Goal: Task Accomplishment & Management: Use online tool/utility

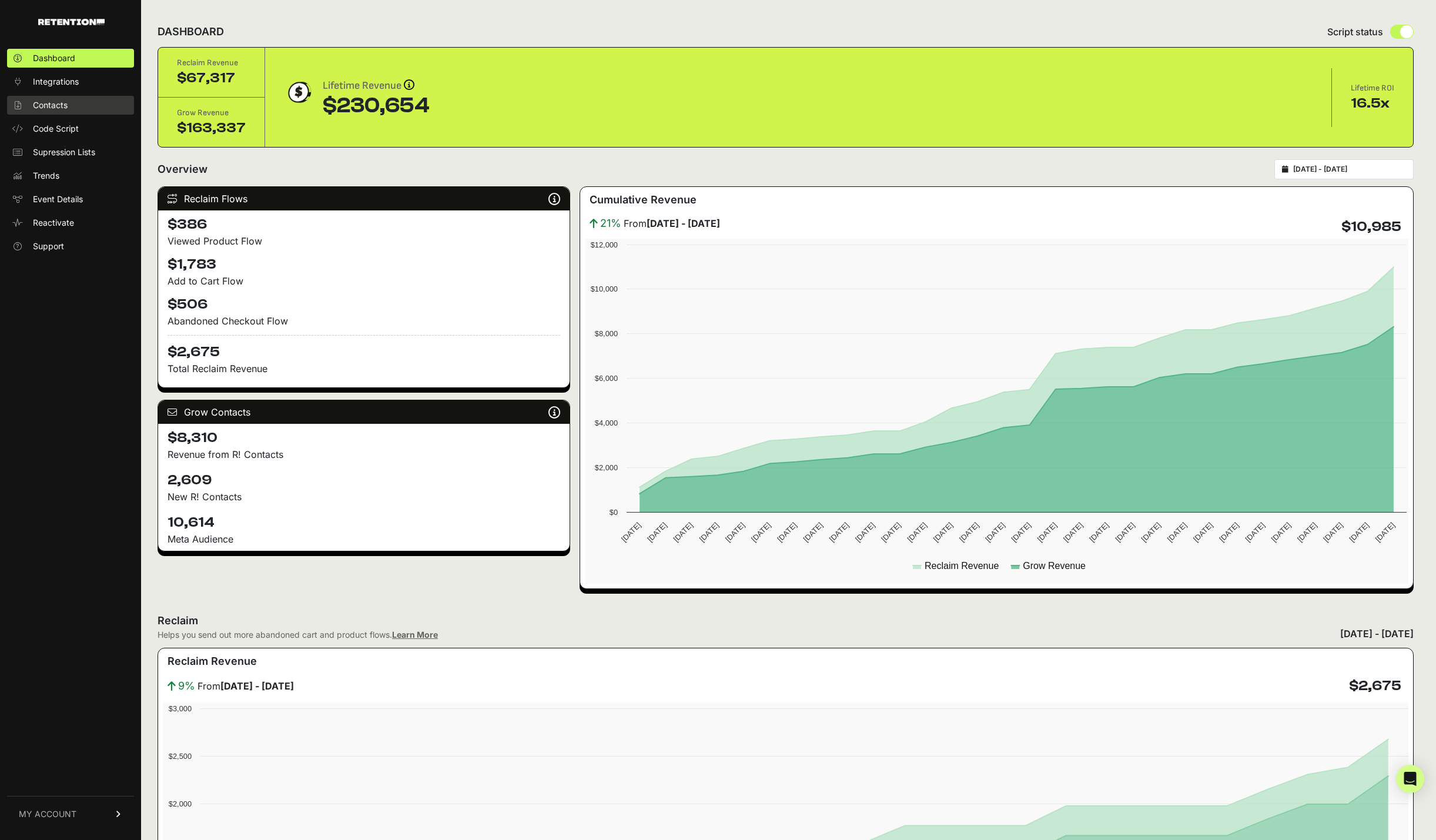
click at [66, 105] on span "Contacts" at bounding box center [50, 105] width 34 height 12
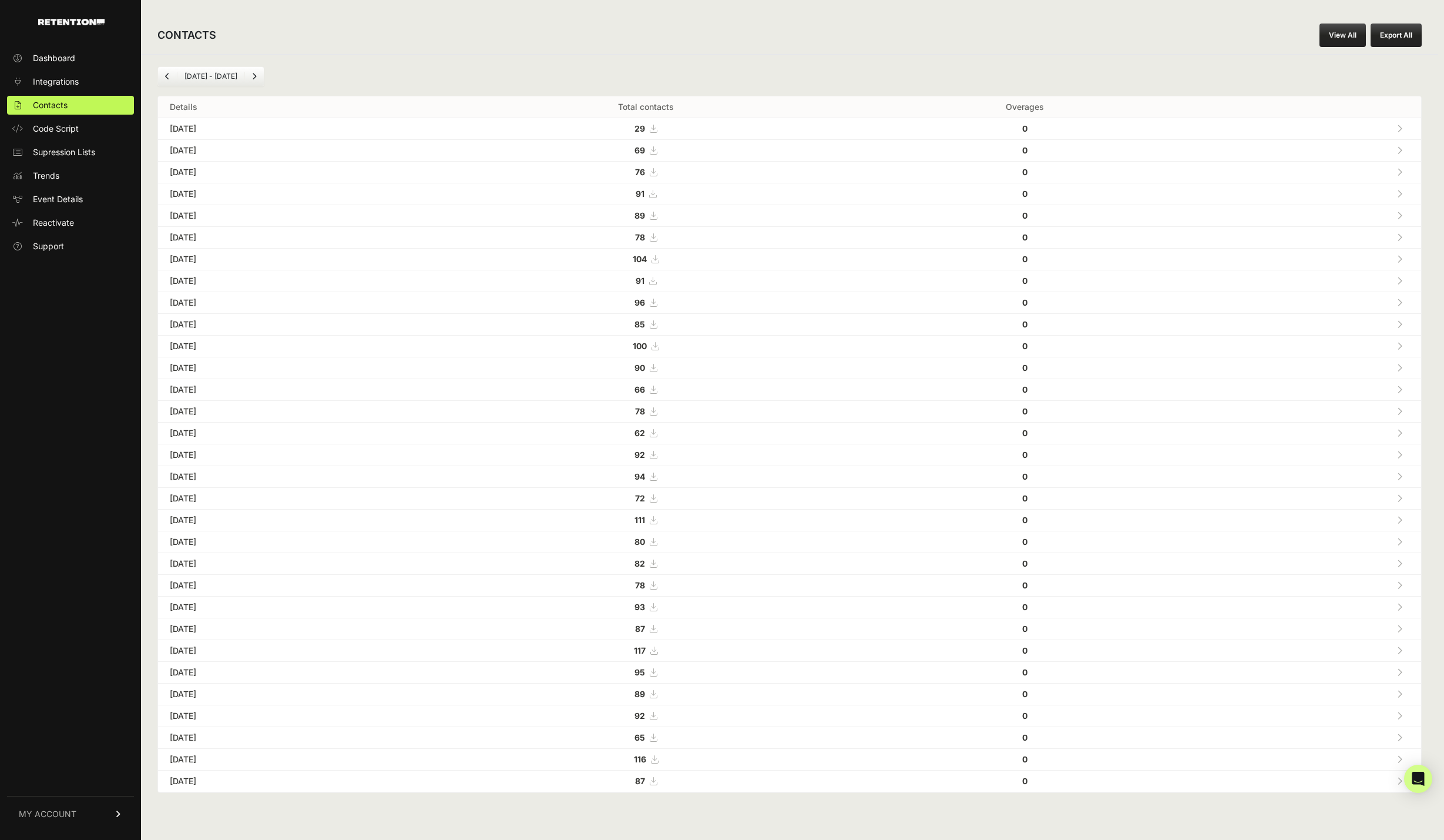
click at [214, 82] on ul "Sep 08 - Oct 08" at bounding box center [211, 76] width 107 height 20
click at [233, 69] on ul "Sep 08 - Oct 08" at bounding box center [211, 76] width 107 height 20
click at [238, 75] on li "Sep 08 - Oct 08" at bounding box center [210, 76] width 67 height 9
click at [657, 128] on icon at bounding box center [653, 129] width 7 height 9
click at [657, 152] on icon at bounding box center [653, 151] width 7 height 9
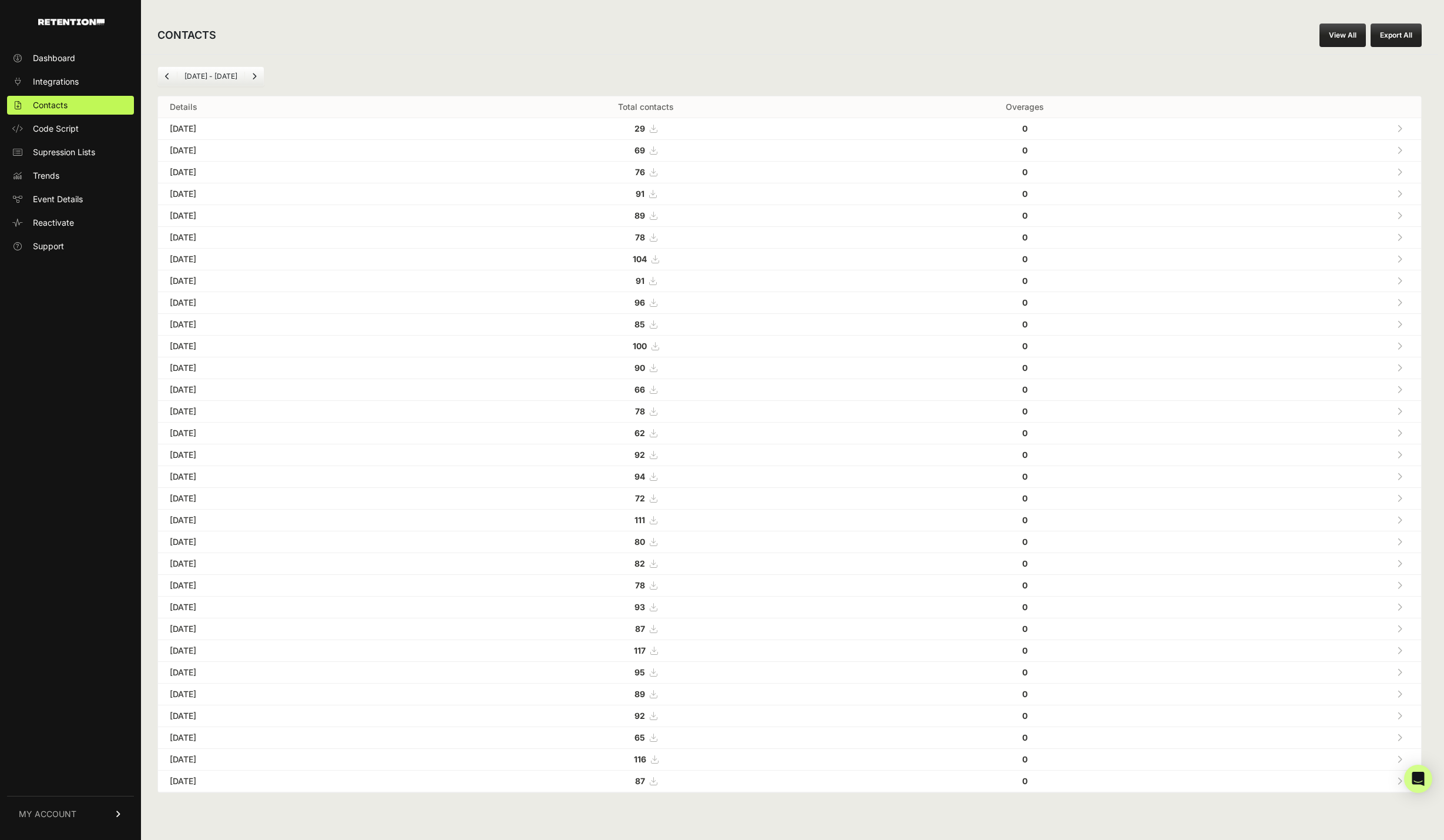
click at [657, 175] on icon at bounding box center [653, 172] width 7 height 9
click at [657, 196] on icon at bounding box center [653, 194] width 7 height 9
click at [657, 215] on icon at bounding box center [653, 216] width 7 height 9
click at [657, 235] on icon at bounding box center [653, 238] width 7 height 9
click at [658, 258] on icon at bounding box center [655, 259] width 7 height 9
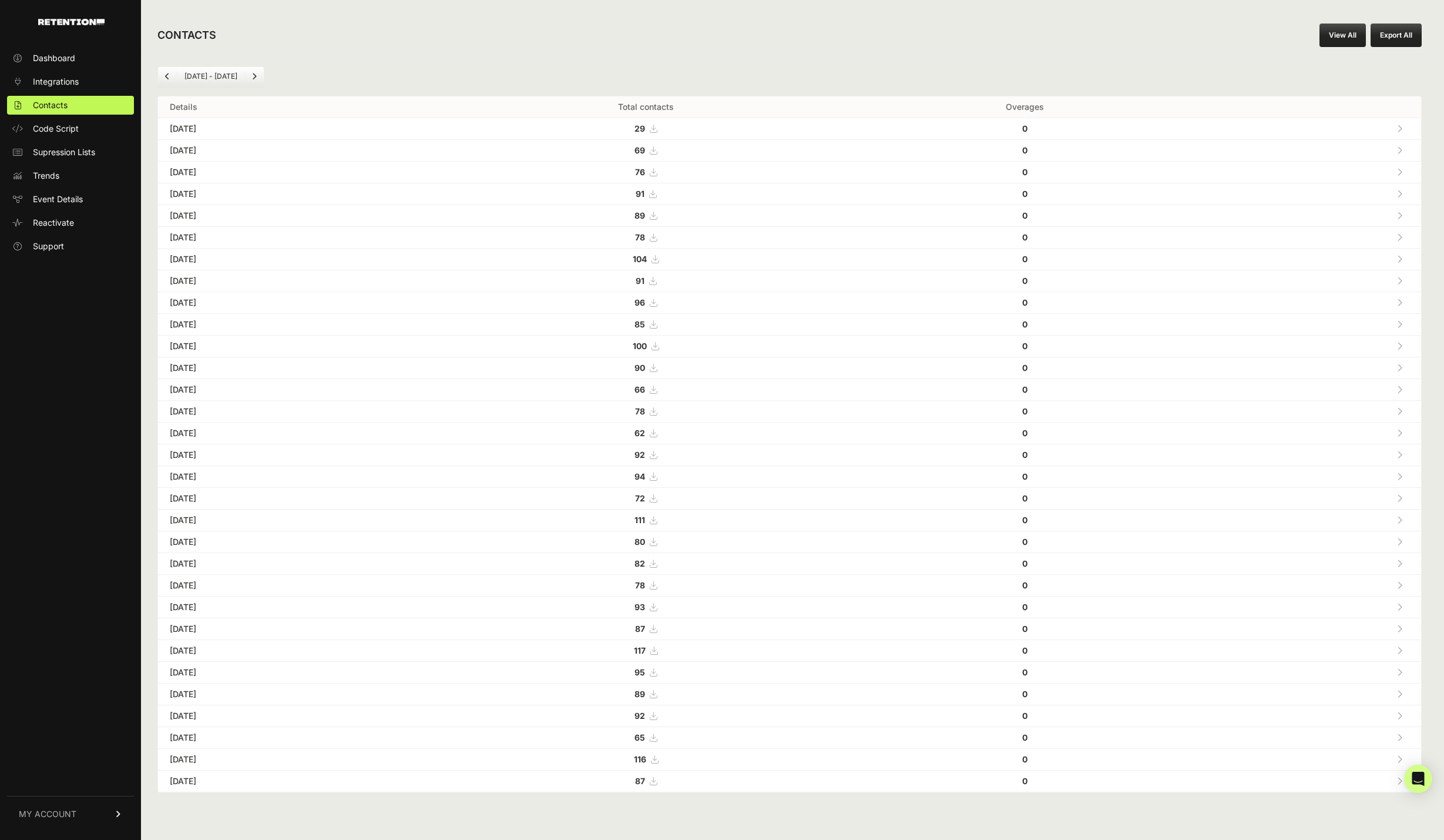
click at [1331, 40] on link "View All" at bounding box center [1343, 34] width 47 height 23
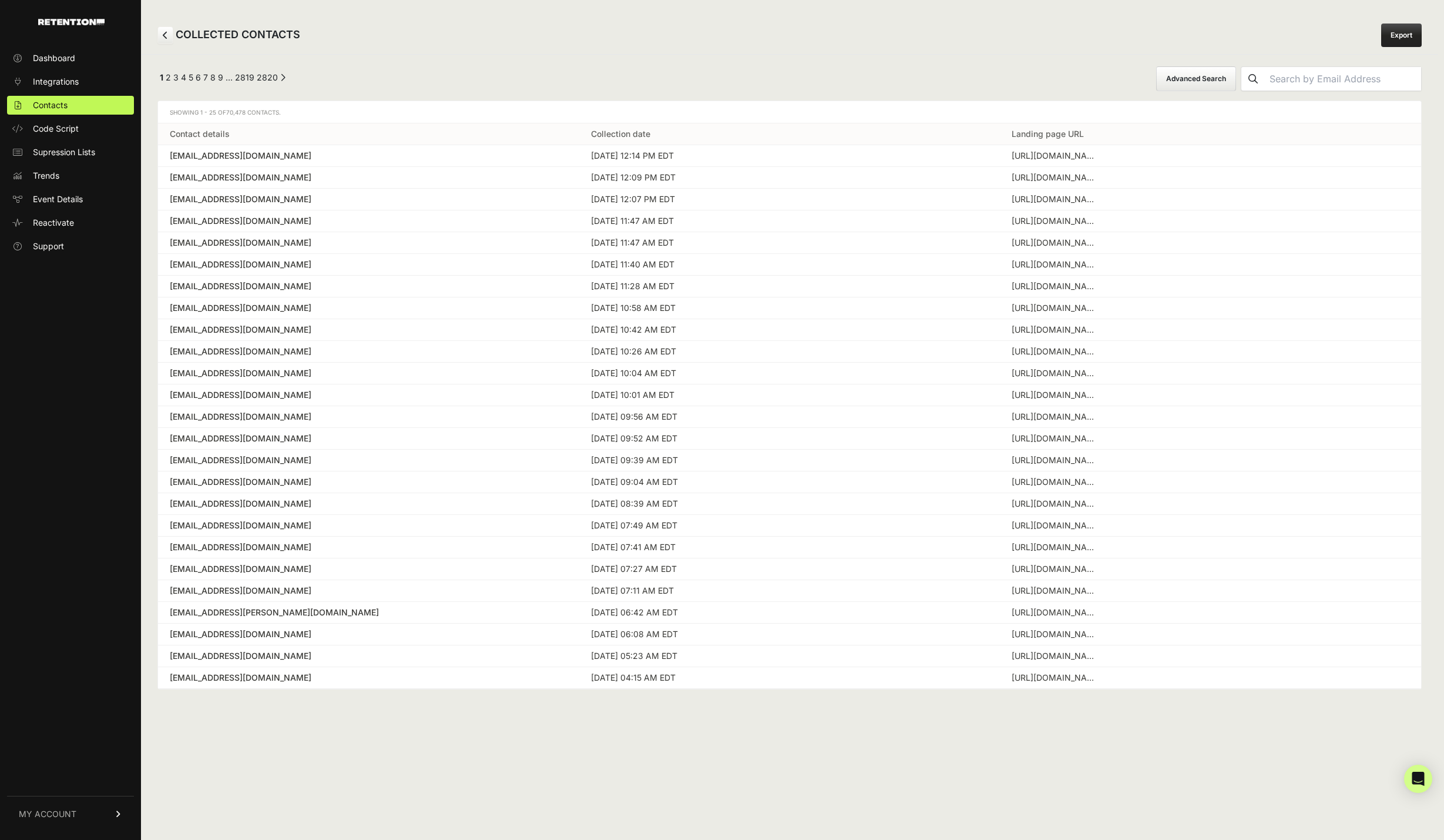
click at [1236, 78] on button "Advanced Search" at bounding box center [1196, 78] width 80 height 25
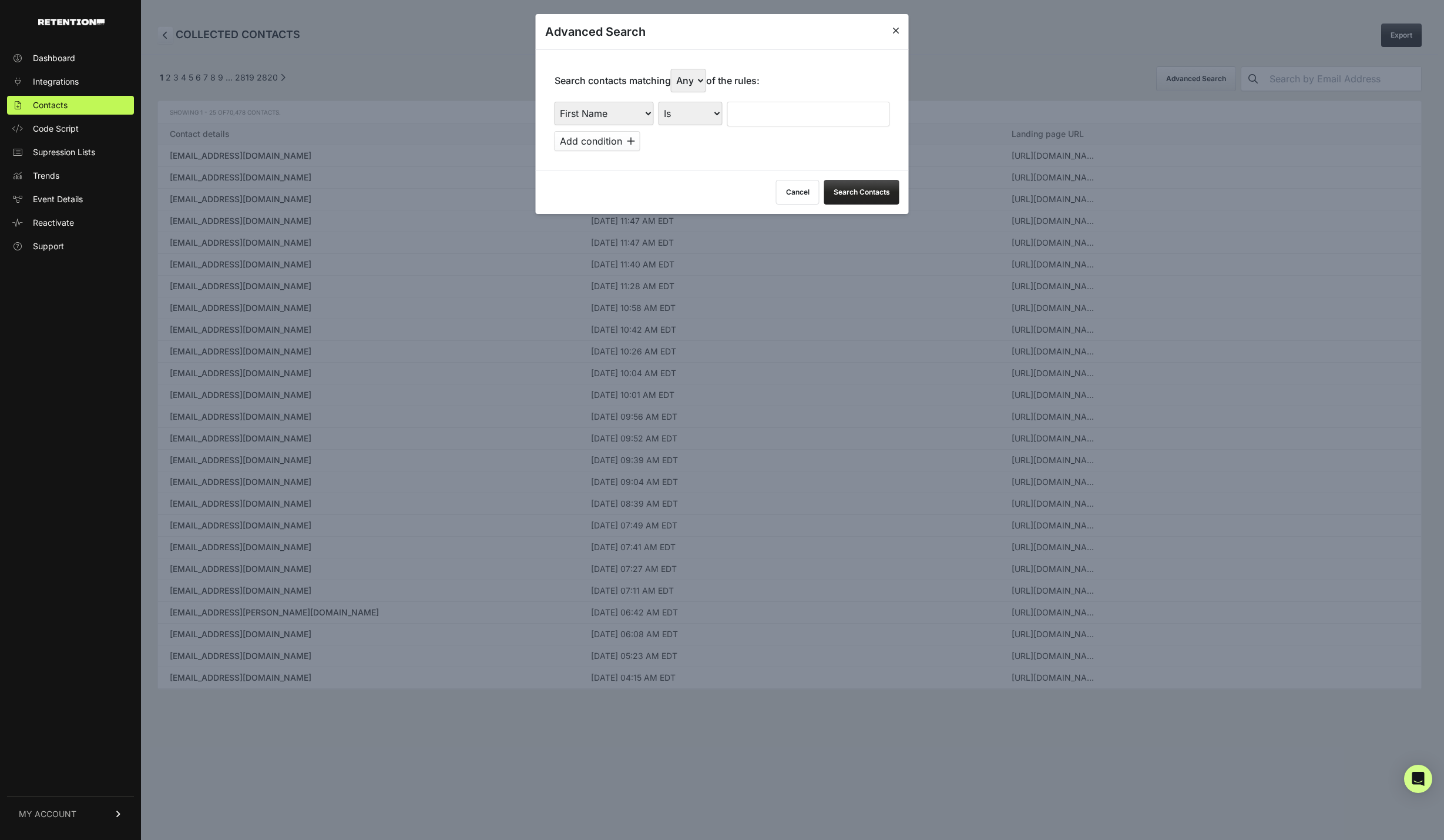
click at [596, 146] on button "Add condition" at bounding box center [598, 140] width 86 height 20
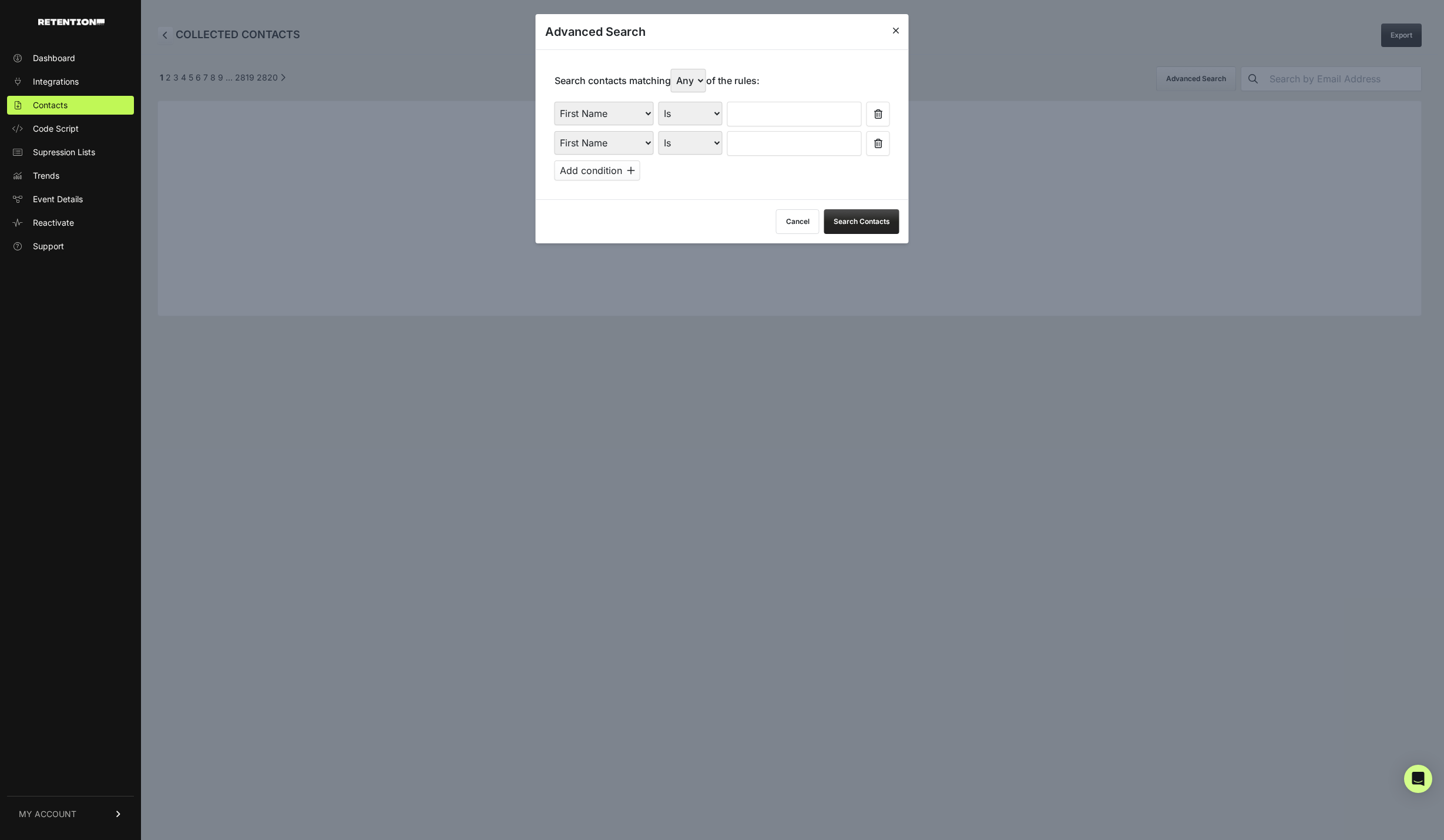
click at [643, 114] on select "First Name Last Name State City Email Email Domain Landing Domain Landing Page …" at bounding box center [604, 113] width 99 height 23
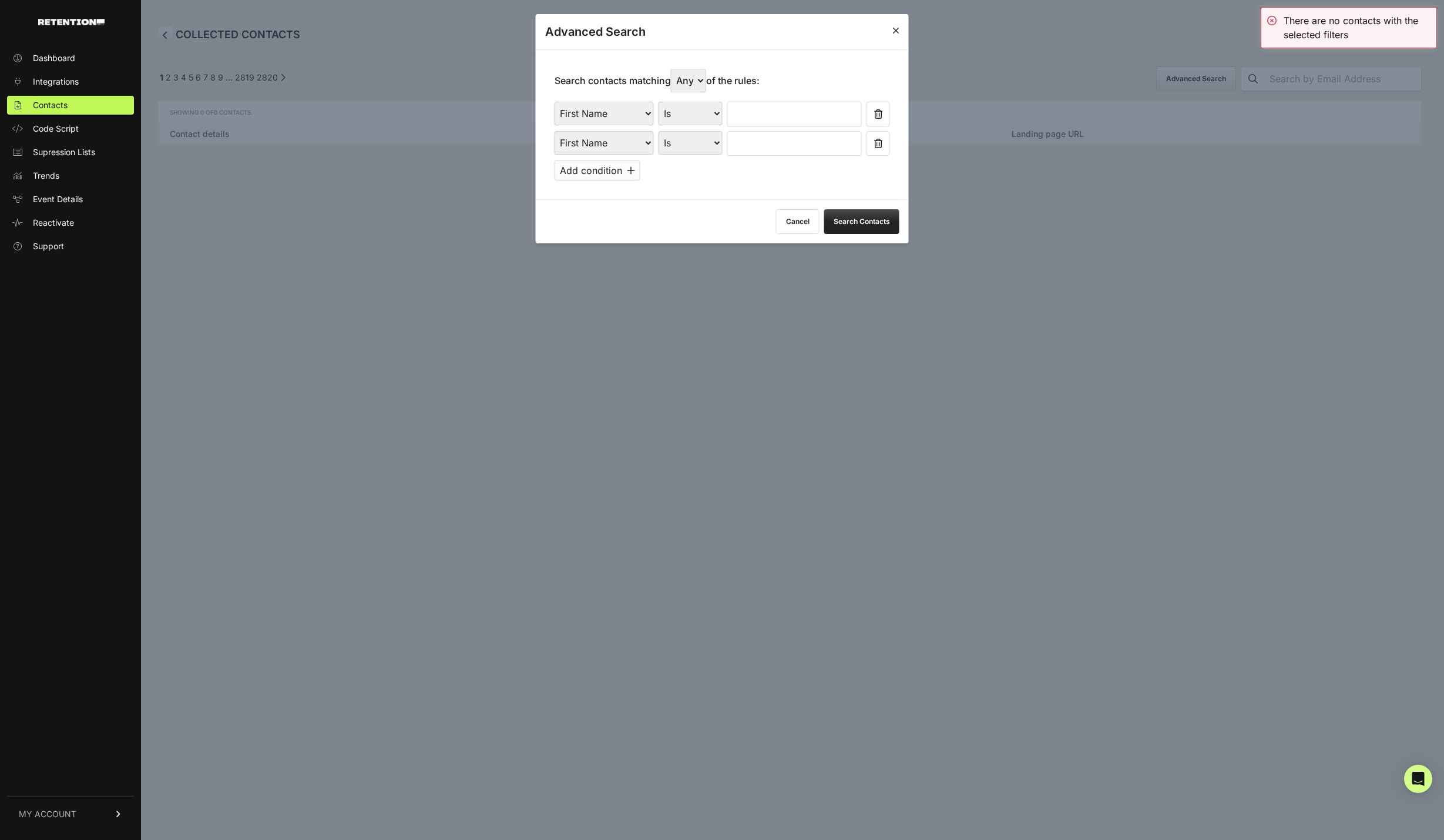
select select "file_date"
click at [555, 102] on select "First Name Last Name State City Email Email Domain Landing Domain Landing Page …" at bounding box center [604, 113] width 99 height 23
click at [700, 108] on select "Is on Is between" at bounding box center [691, 113] width 65 height 23
select select "is_between"
click at [658, 102] on select "Is on Is between" at bounding box center [691, 113] width 65 height 23
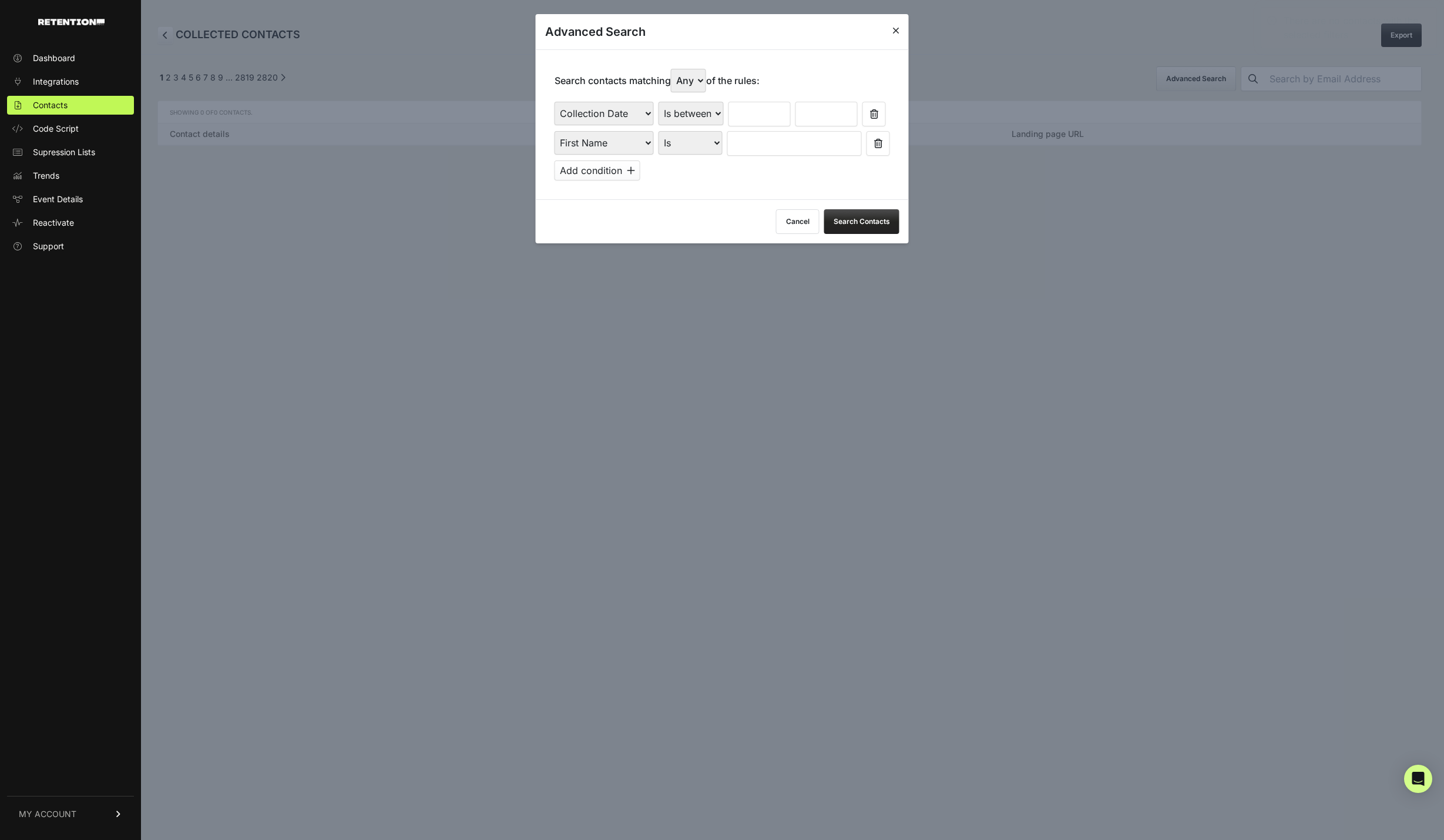
click at [745, 109] on input "text" at bounding box center [760, 114] width 62 height 25
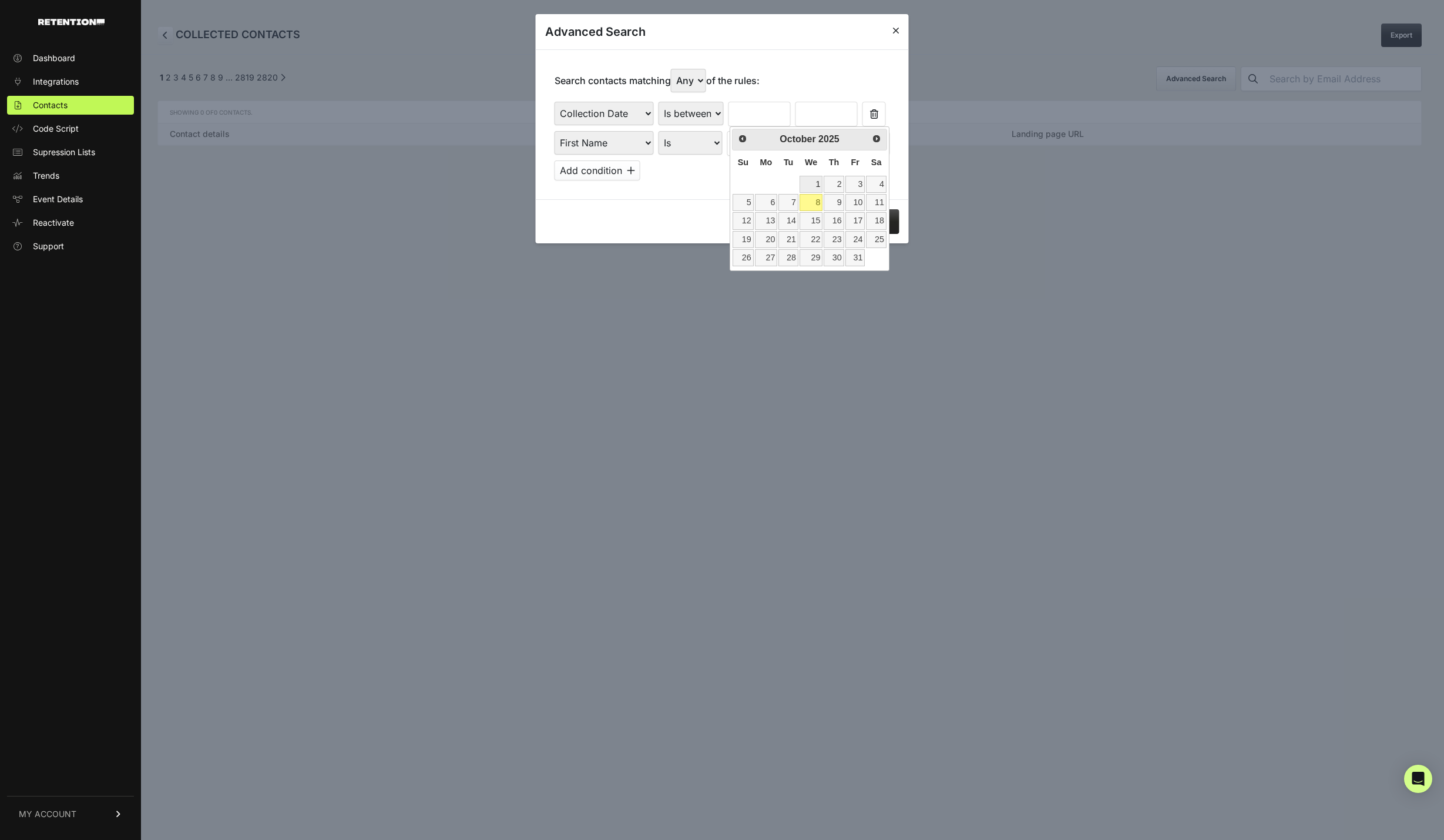
click at [812, 184] on link "1" at bounding box center [811, 184] width 23 height 17
type input "10/01/2025"
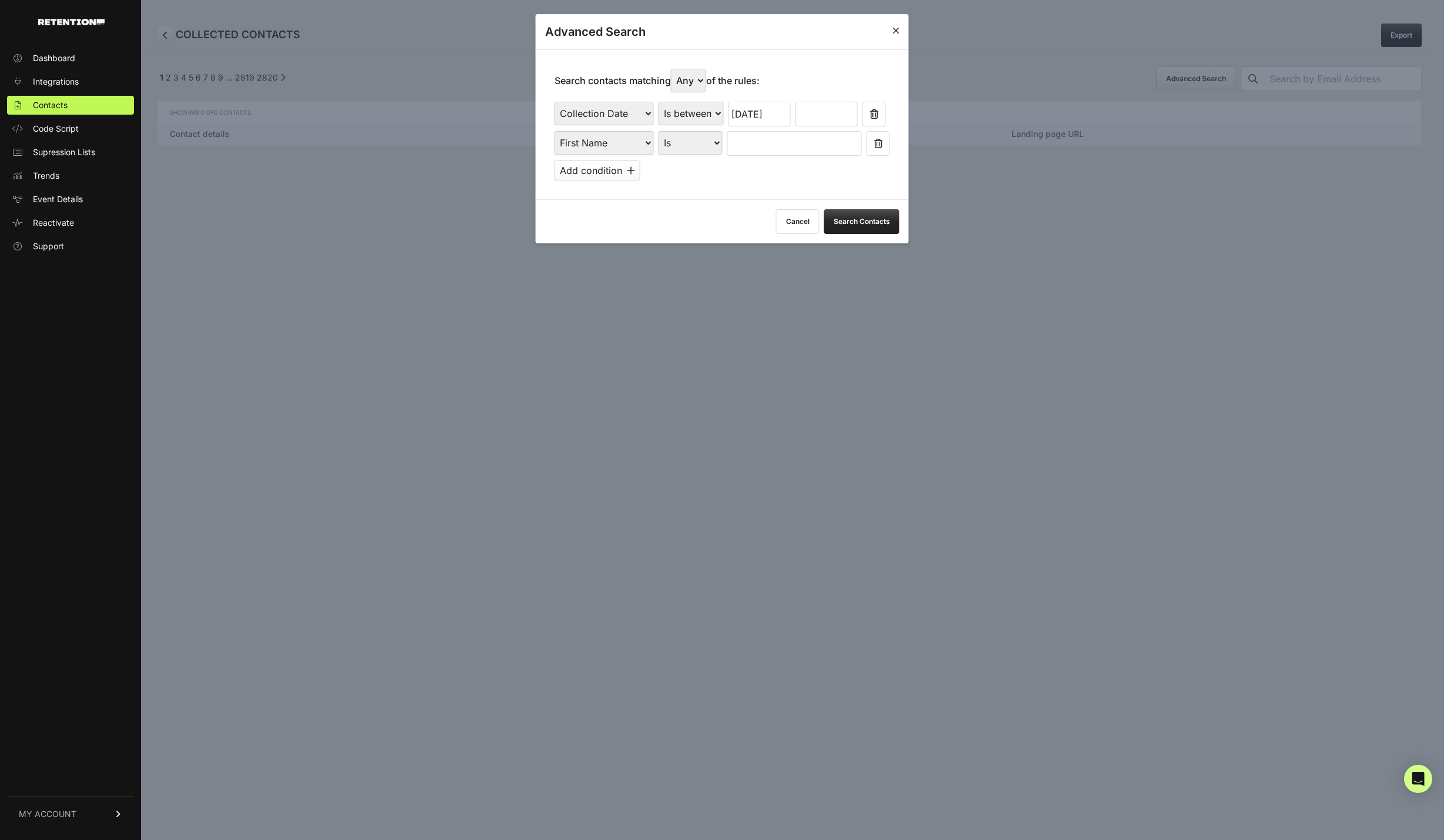
click at [818, 120] on input "text" at bounding box center [826, 114] width 62 height 25
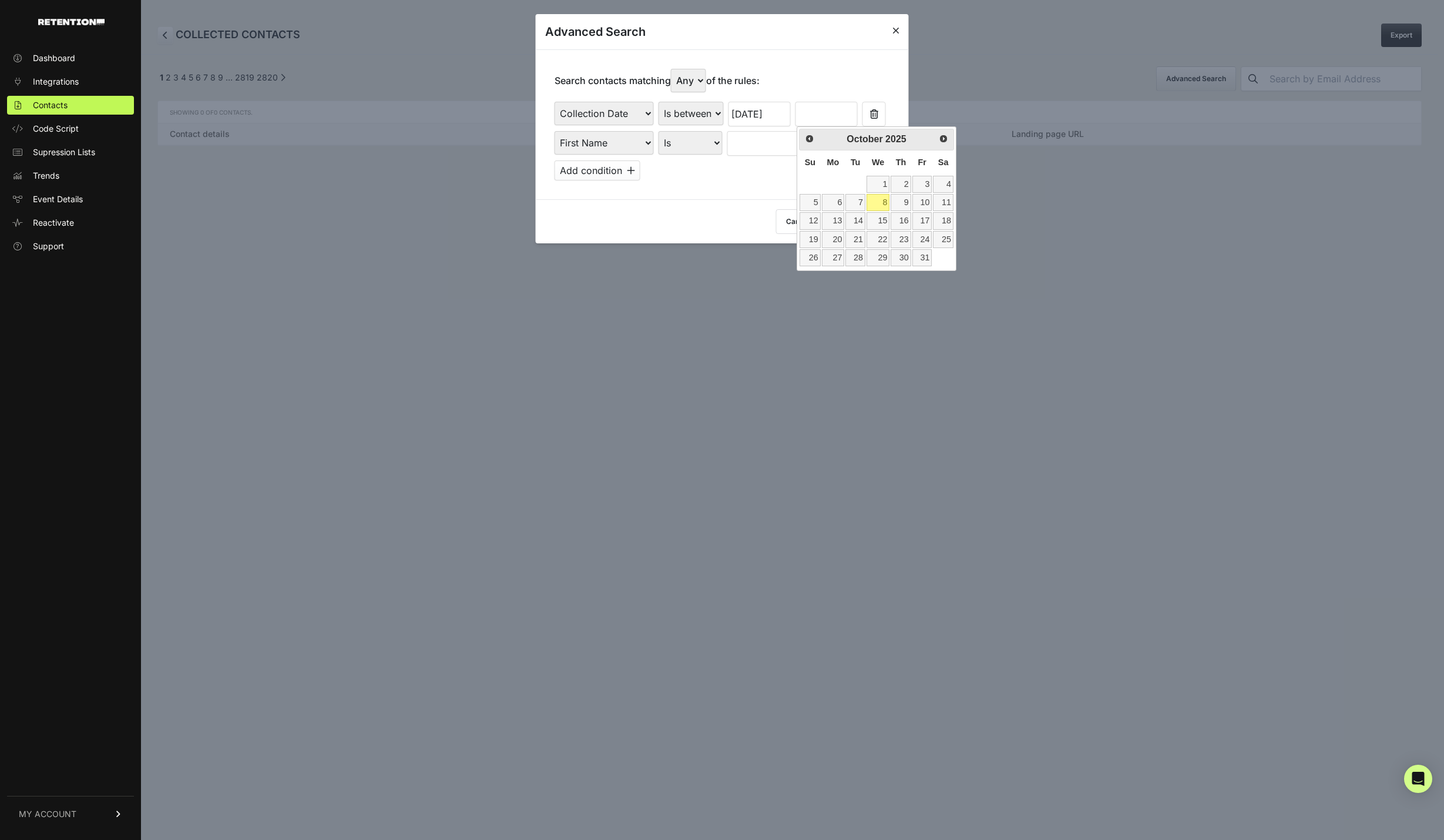
click at [883, 203] on link "8" at bounding box center [878, 202] width 23 height 17
type input "10/08/2025"
